Goal: Task Accomplishment & Management: Manage account settings

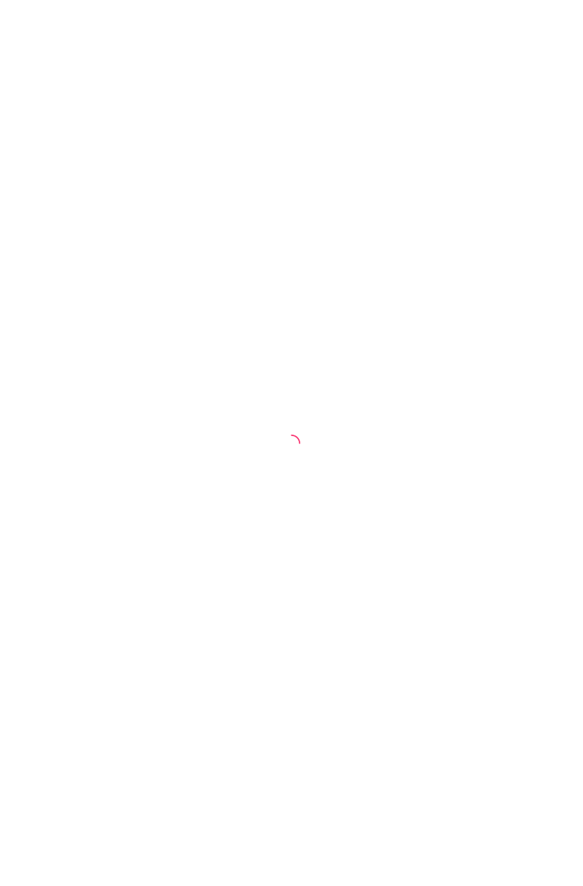
select select "ALL"
select select "0"
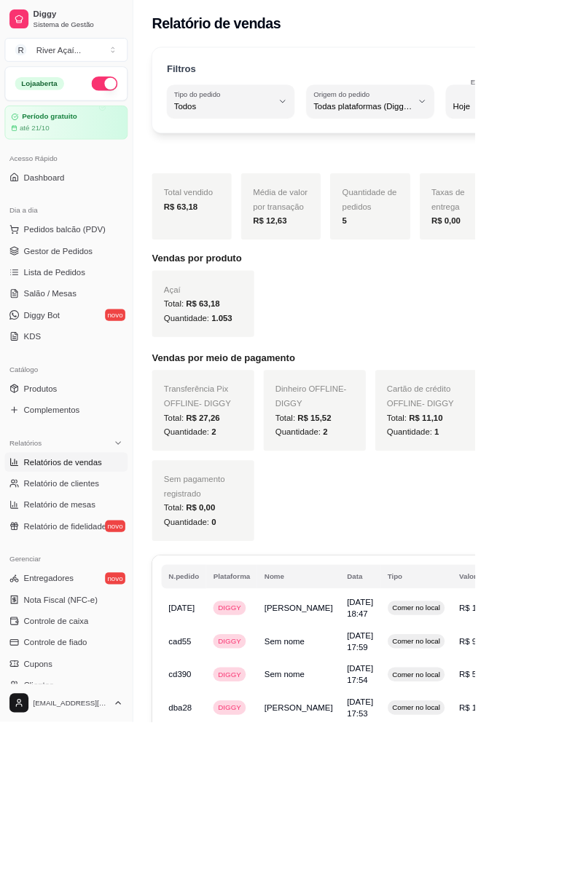
click at [106, 286] on span "Pedidos balcão (PDV)" at bounding box center [79, 282] width 101 height 15
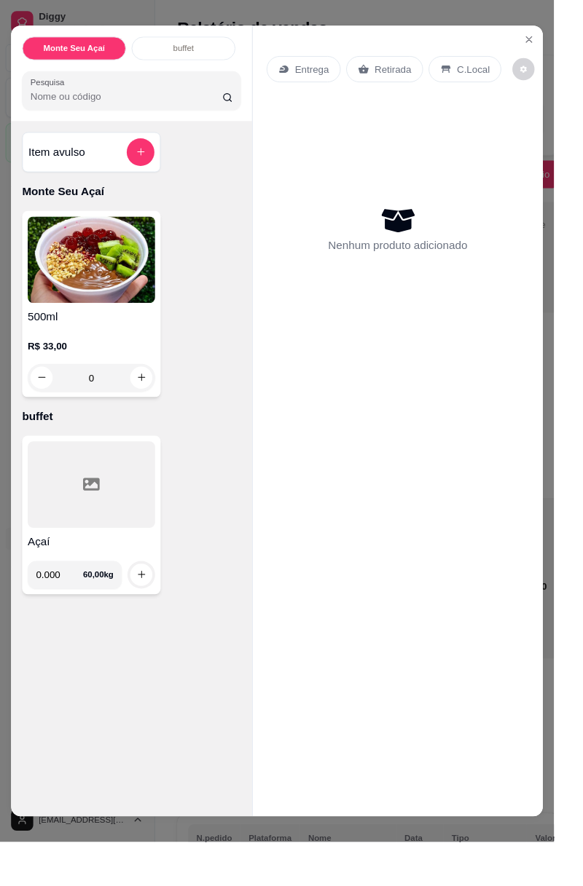
click at [476, 67] on div "C.Local" at bounding box center [489, 73] width 76 height 28
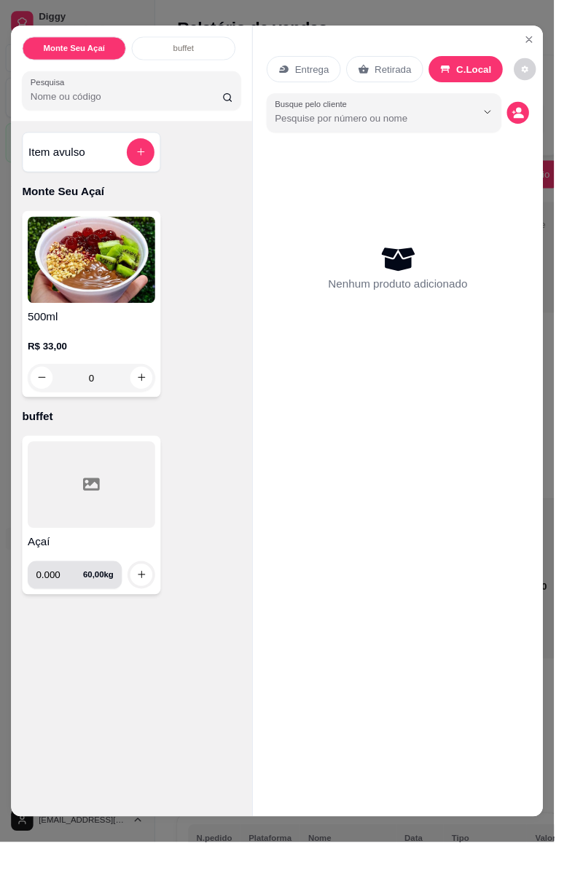
click at [70, 609] on input "0.000" at bounding box center [63, 605] width 50 height 29
type input "0.000"
click at [545, 114] on circle "decrease-product-quantity" at bounding box center [546, 116] width 6 height 6
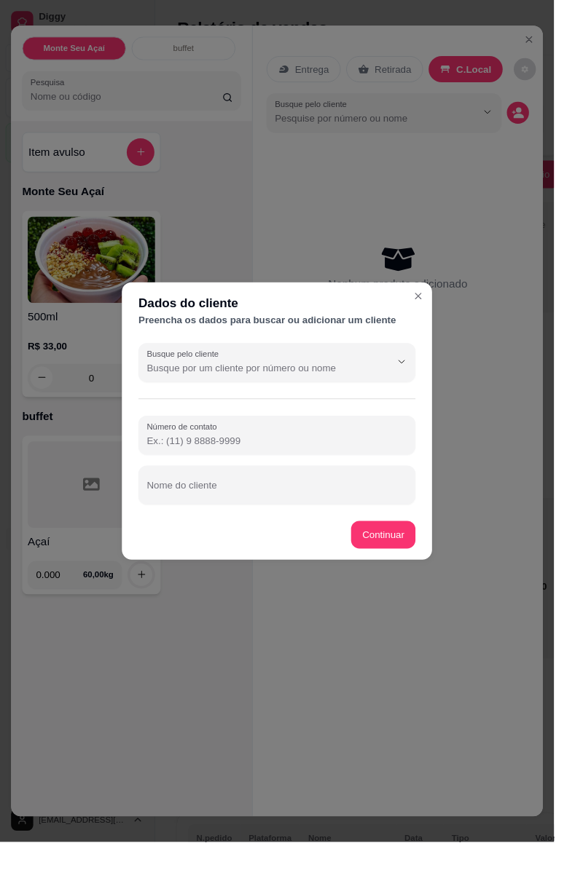
click at [323, 450] on div at bounding box center [291, 458] width 274 height 29
type input "[PHONE_NUMBER]"
click at [220, 508] on div at bounding box center [291, 510] width 274 height 29
type input "[PERSON_NAME][GEOGRAPHIC_DATA]"
click at [405, 562] on button "Continuar" at bounding box center [403, 562] width 68 height 29
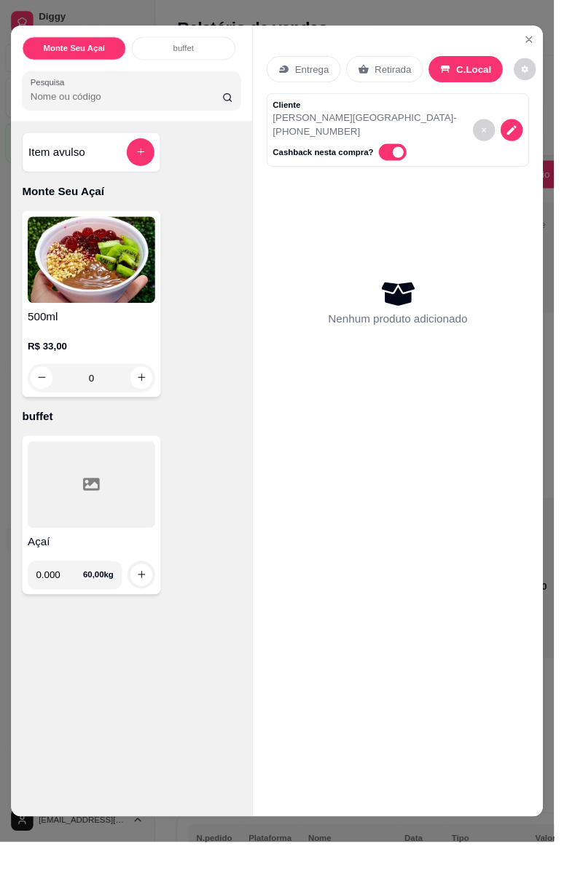
click at [80, 607] on input "0.000" at bounding box center [63, 605] width 50 height 29
click at [67, 594] on input "0.000" at bounding box center [63, 605] width 50 height 29
click at [153, 607] on icon "increase-product-quantity" at bounding box center [148, 604] width 11 height 11
type input "0.295"
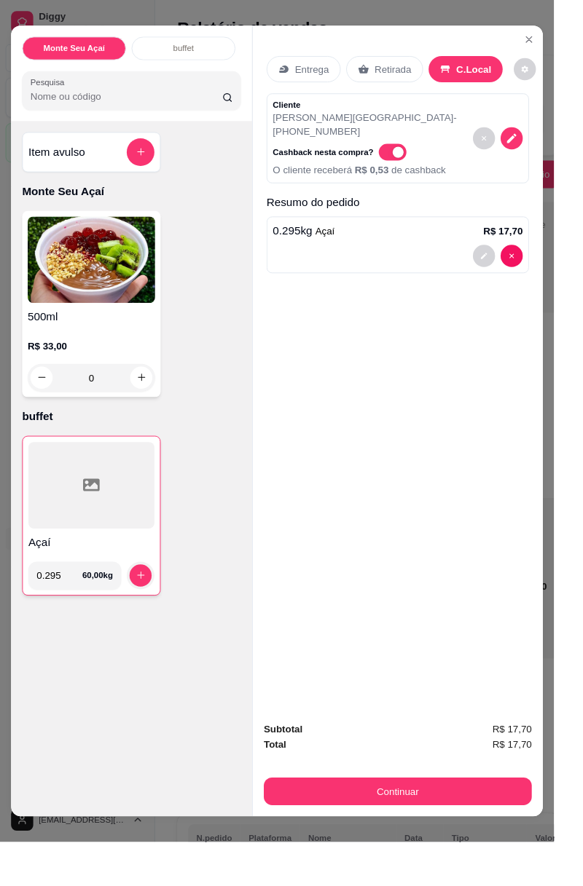
click at [442, 830] on div "Registre o pagamento do pedido R$ 17,70 Total do pedido R$ 17,70 Restante a cob…" at bounding box center [291, 443] width 593 height 902
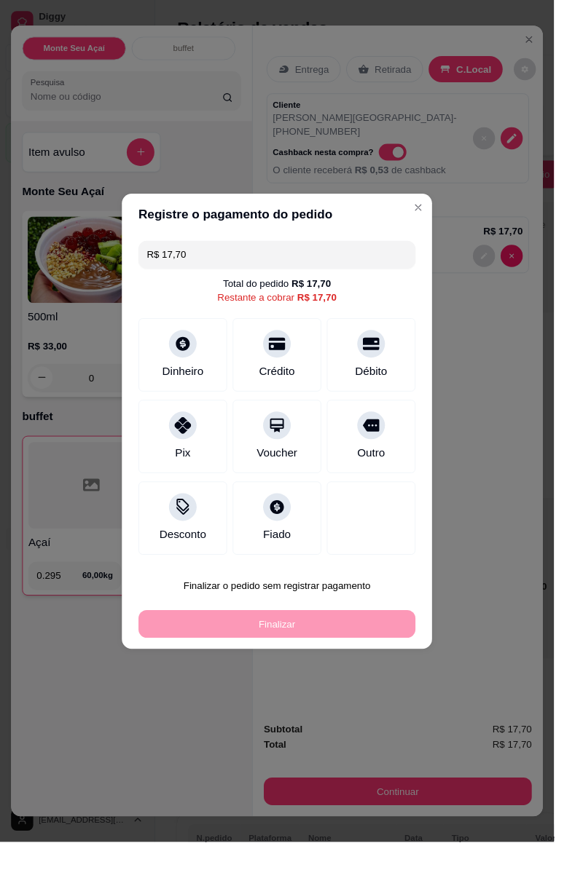
click at [399, 382] on div "Débito" at bounding box center [391, 390] width 34 height 17
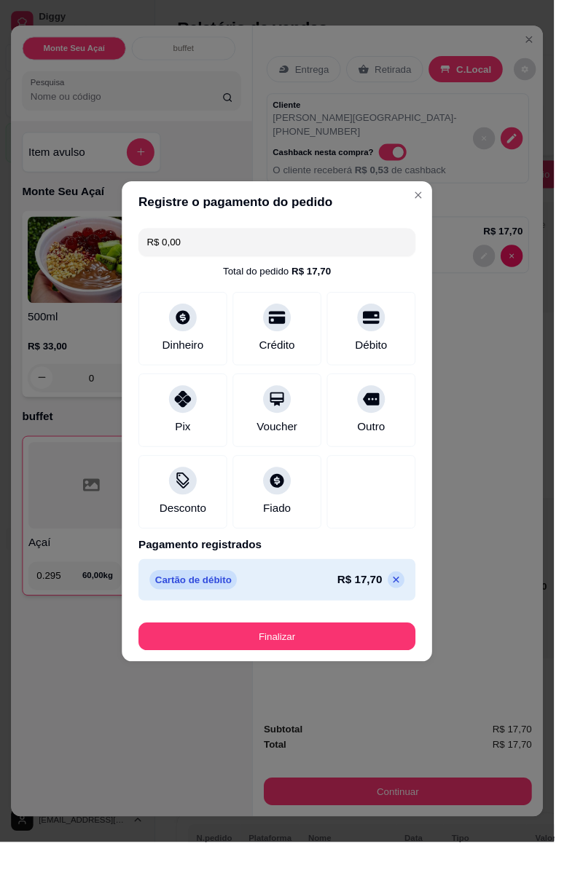
click at [327, 669] on button "Finalizar" at bounding box center [291, 670] width 291 height 29
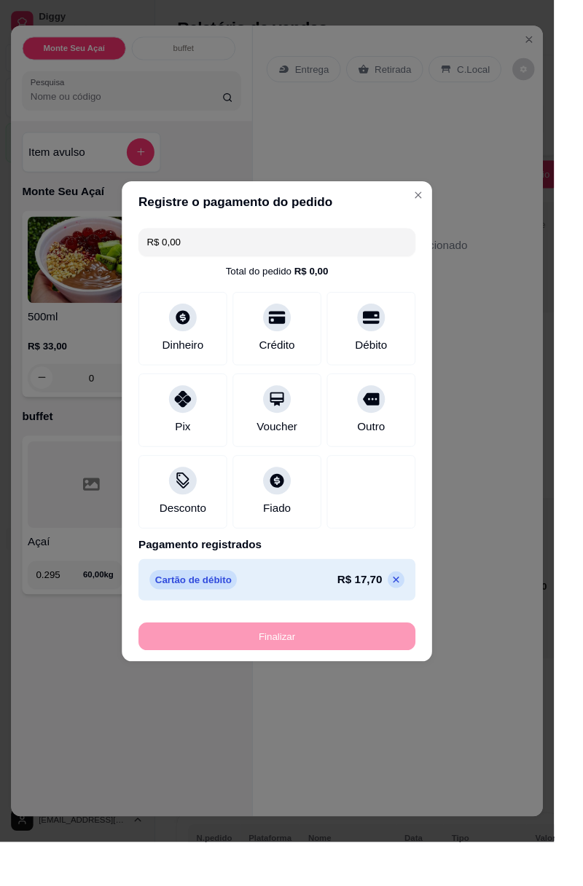
type input "-R$ 17,70"
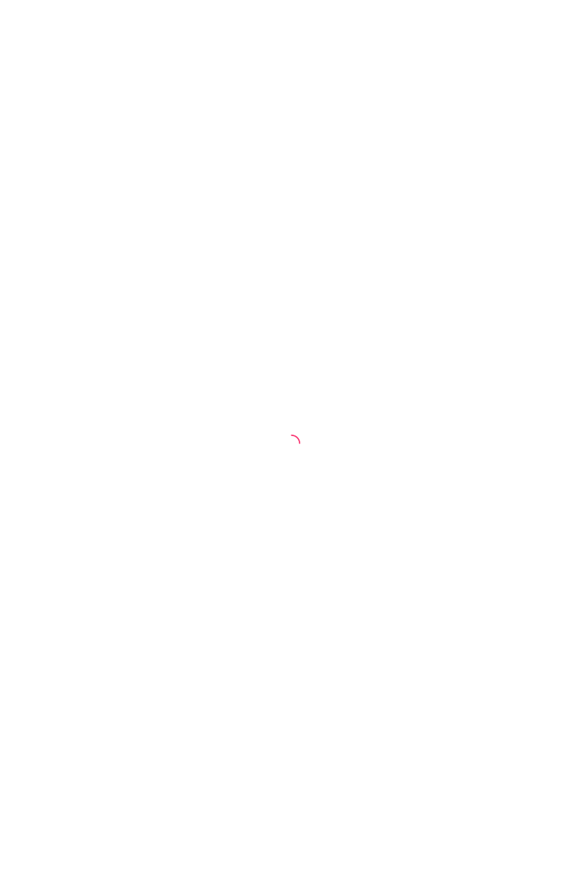
select select "ALL"
select select "0"
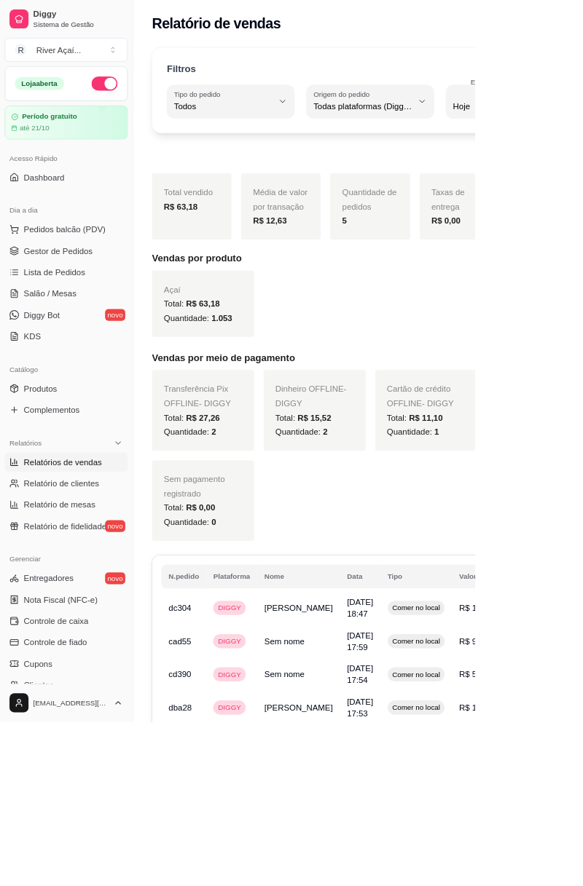
click at [74, 286] on span "Pedidos balcão (PDV)" at bounding box center [79, 282] width 101 height 15
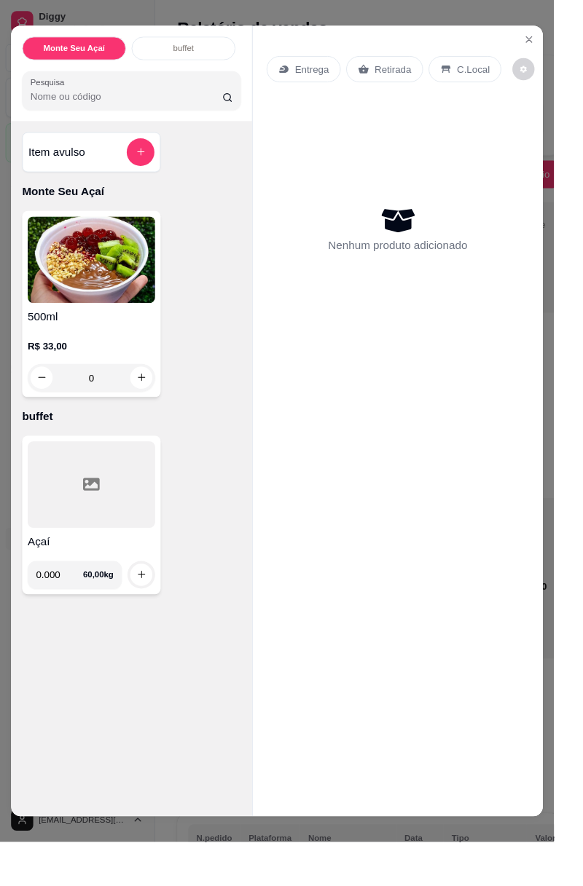
click at [559, 37] on icon "Close" at bounding box center [557, 42] width 12 height 12
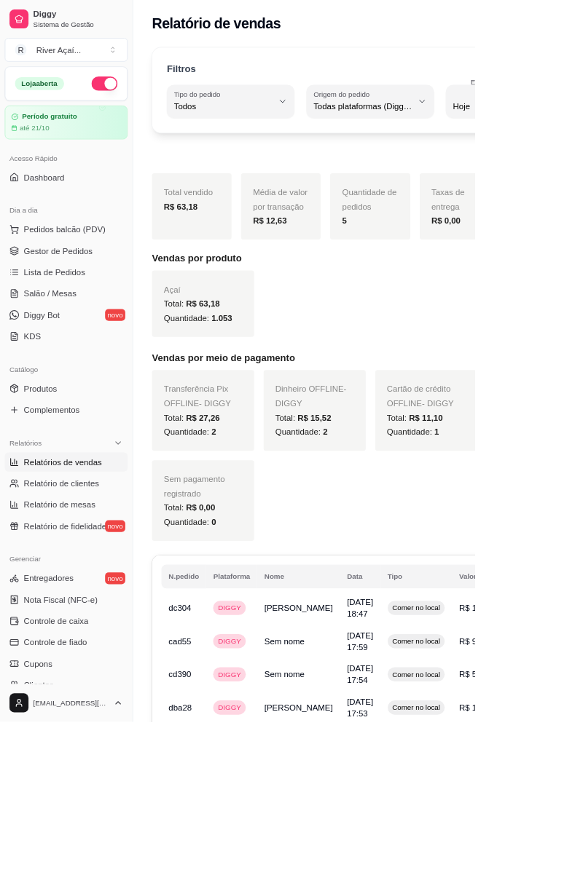
click at [79, 302] on span "Gestor de Pedidos" at bounding box center [71, 308] width 84 height 15
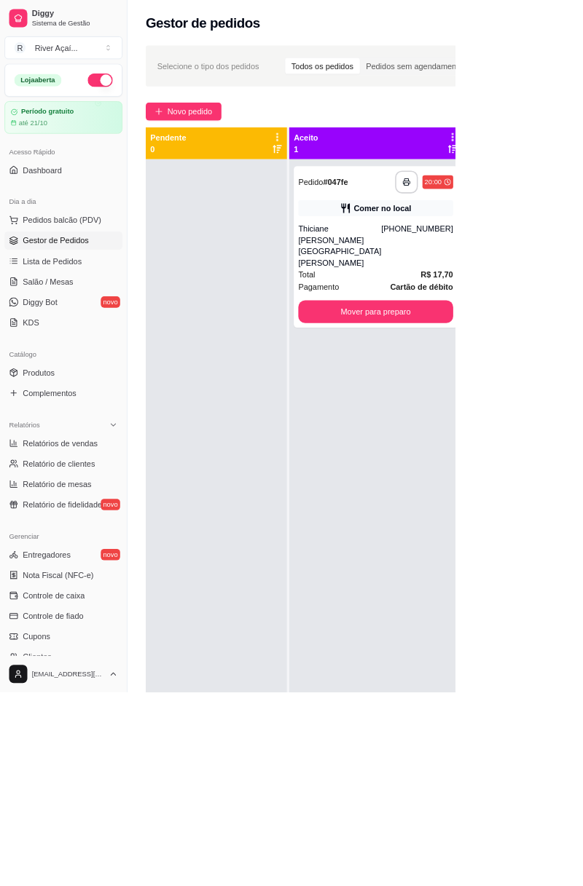
click at [474, 385] on button "Mover para preparo" at bounding box center [481, 399] width 198 height 29
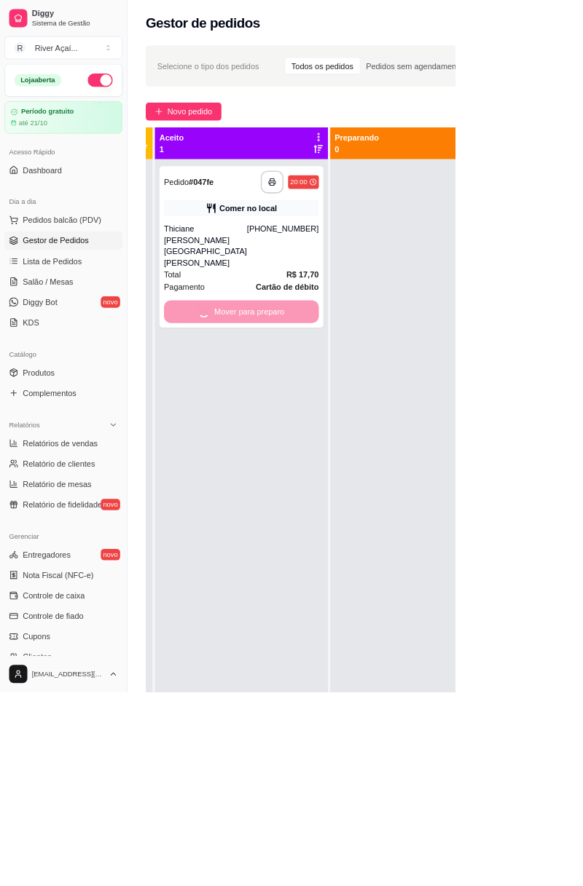
scroll to position [0, 197]
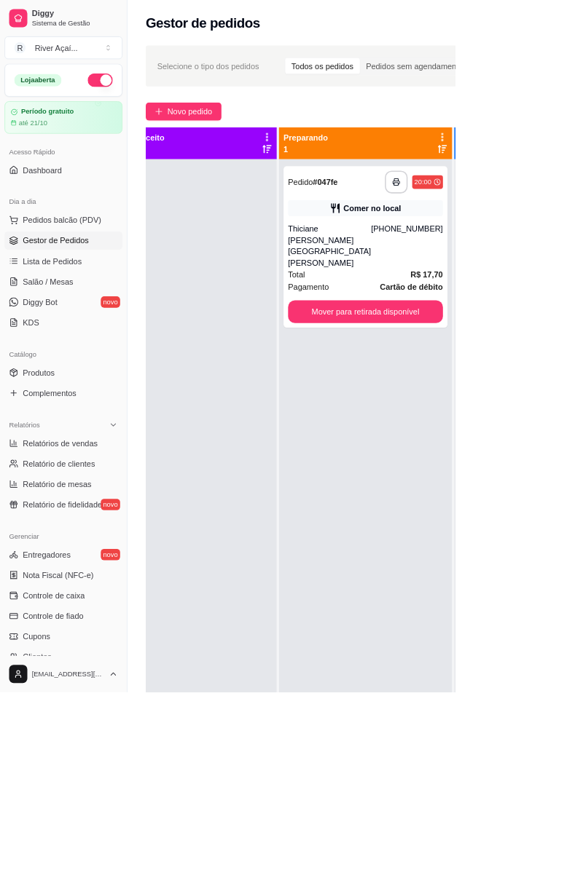
click at [476, 385] on button "Mover para retirada disponível" at bounding box center [468, 399] width 198 height 29
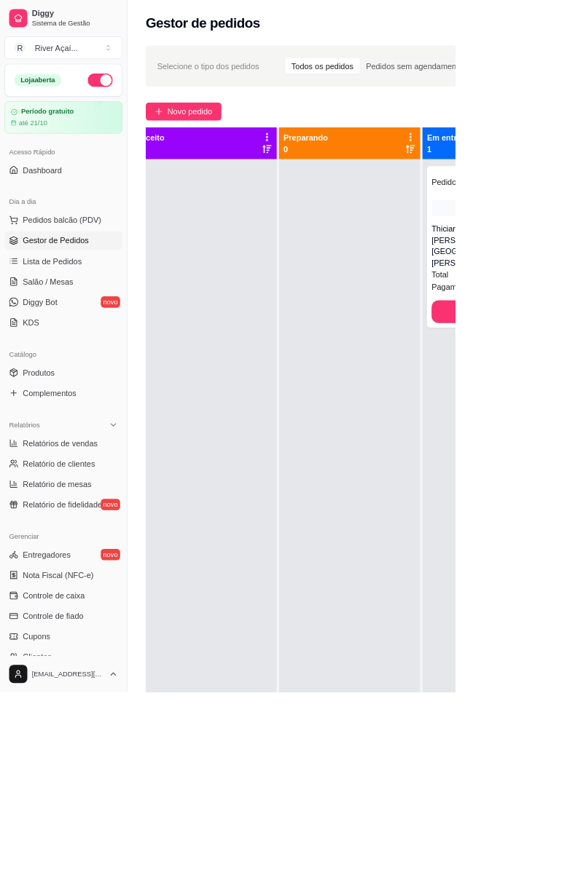
click at [107, 564] on span "Relatórios de vendas" at bounding box center [77, 567] width 96 height 15
select select "ALL"
select select "0"
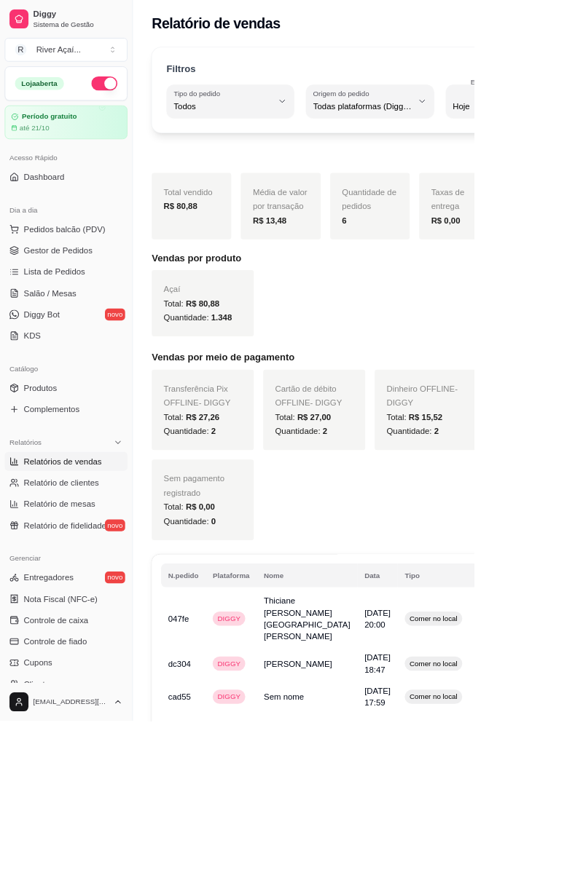
click at [61, 323] on link "Lista de Pedidos" at bounding box center [81, 334] width 151 height 23
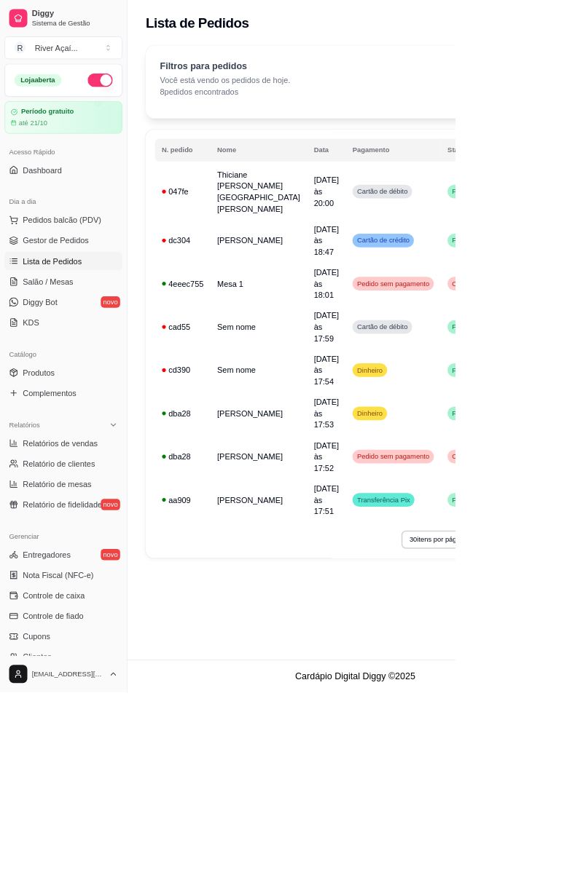
click at [67, 327] on span "Lista de Pedidos" at bounding box center [67, 334] width 76 height 15
click at [51, 316] on link "Gestor de Pedidos" at bounding box center [81, 307] width 151 height 23
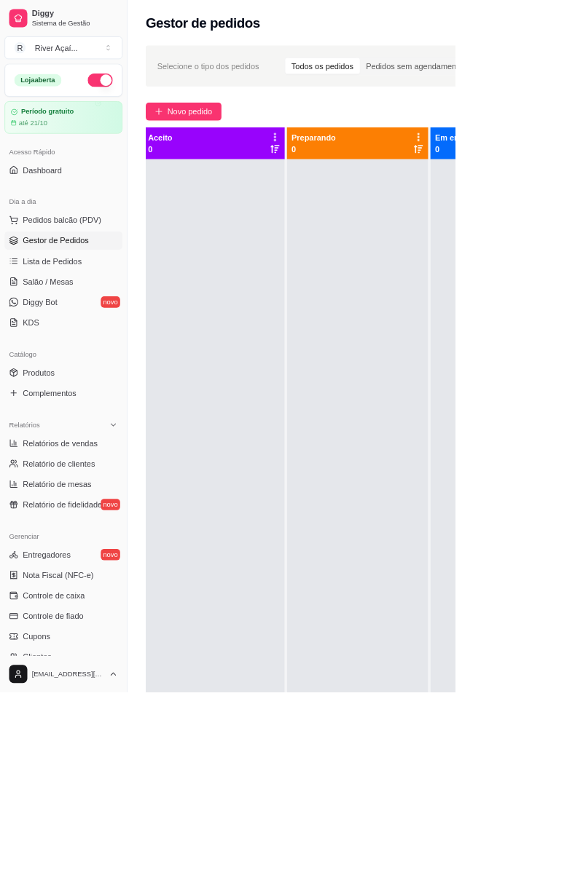
scroll to position [0, 197]
